Goal: Task Accomplishment & Management: Complete application form

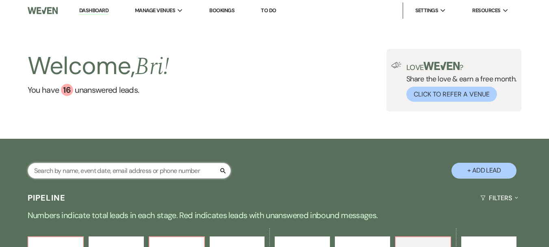
click at [91, 169] on input "text" at bounding box center [129, 171] width 203 height 16
type input "[PERSON_NAME]"
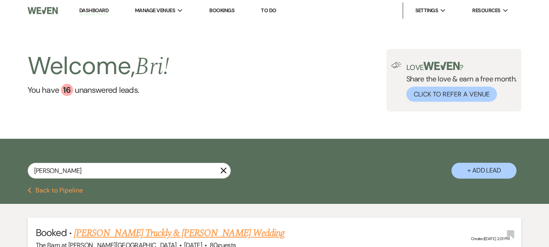
click at [132, 234] on link "[PERSON_NAME] Truckly & [PERSON_NAME] Wedding" at bounding box center [179, 233] width 211 height 15
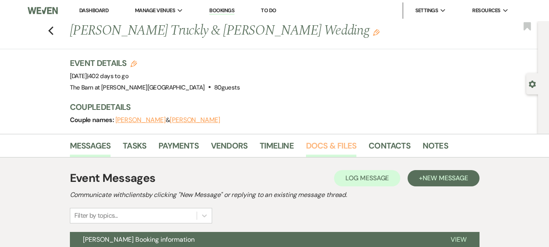
click at [343, 147] on link "Docs & Files" at bounding box center [331, 148] width 50 height 18
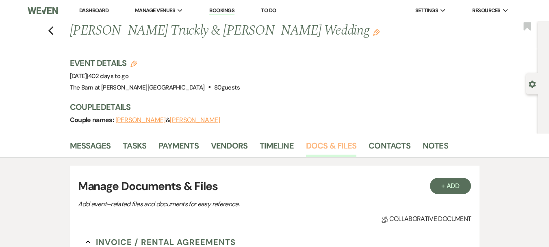
scroll to position [285, 0]
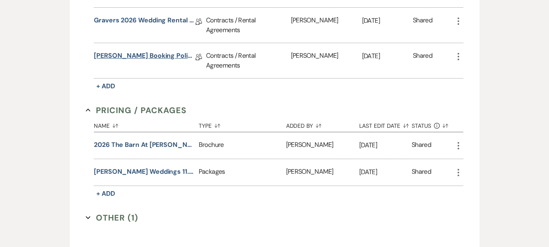
click at [152, 56] on link "[PERSON_NAME] Booking Policy" at bounding box center [145, 57] width 102 height 13
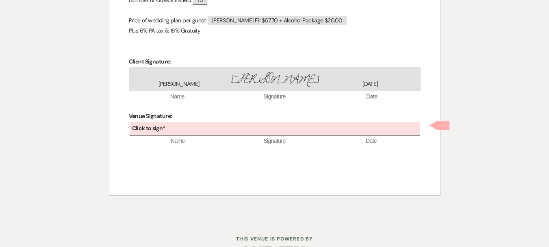
scroll to position [434, 0]
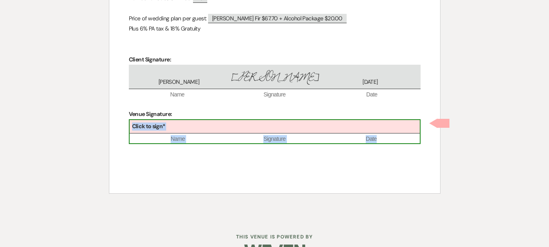
click at [193, 123] on div "Click to sign*" at bounding box center [275, 126] width 290 height 13
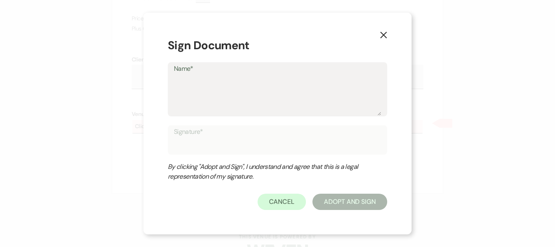
type textarea "B"
type input "B"
type textarea "Br"
type input "Br"
type textarea "Bri"
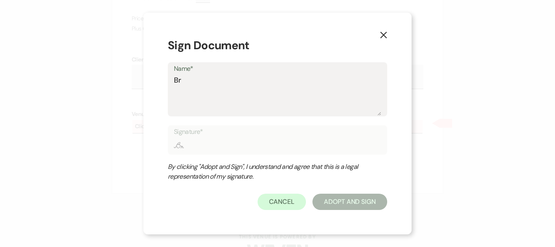
type input "Bri"
type textarea "Bri"
type input "Bri"
type textarea "Bri S"
type input "Bri S"
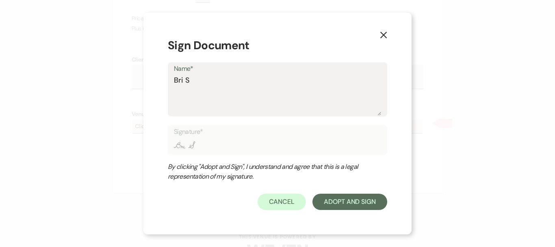
type textarea "Bri Sa"
type input "Bri Sa"
type textarea "Bri Sax"
type input "Bri Sax"
type textarea "Bri Saxt"
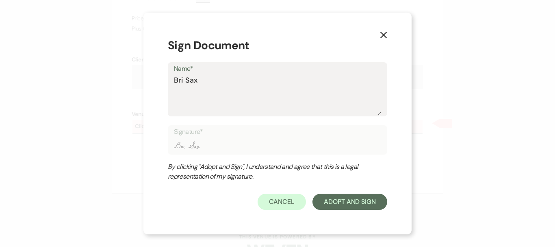
type input "Bri Saxt"
type textarea "Bri Saxto"
type input "Bri Saxto"
type textarea "[PERSON_NAME]"
type input "[PERSON_NAME]"
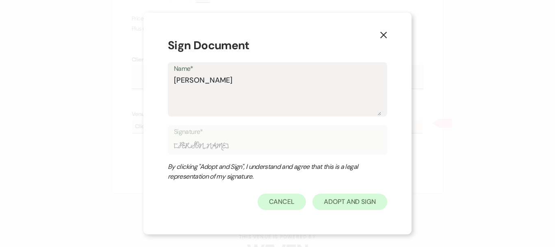
type textarea "[PERSON_NAME]"
click at [338, 200] on button "Adopt And Sign" at bounding box center [350, 202] width 75 height 16
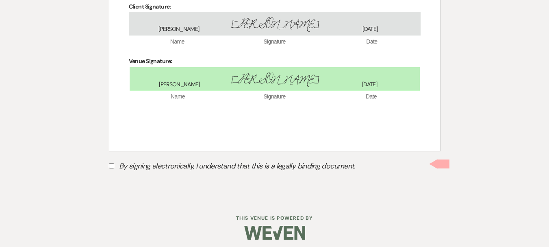
scroll to position [492, 0]
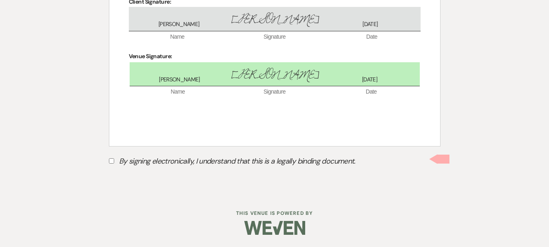
click at [147, 160] on label "By signing electronically, I understand that this is a legally binding document." at bounding box center [275, 162] width 332 height 15
click at [114, 160] on input "By signing electronically, I understand that this is a legally binding document." at bounding box center [111, 160] width 5 height 5
checkbox input "true"
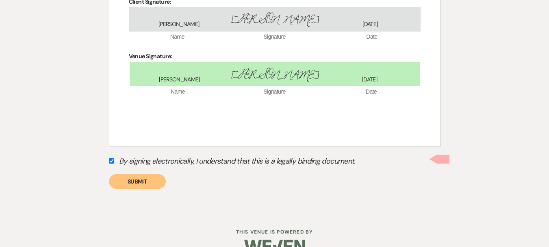
click at [129, 185] on button "Submit" at bounding box center [137, 181] width 57 height 15
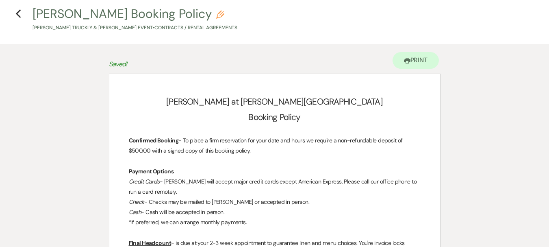
scroll to position [0, 0]
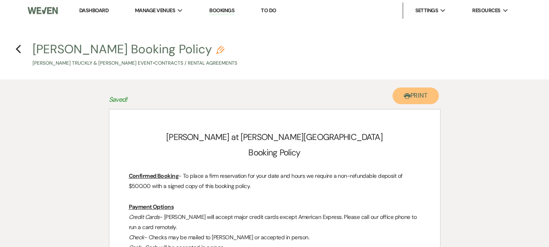
drag, startPoint x: 410, startPoint y: 94, endPoint x: 420, endPoint y: 215, distance: 120.8
click at [411, 94] on button "Printer Print" at bounding box center [416, 95] width 47 height 17
